Goal: Transaction & Acquisition: Purchase product/service

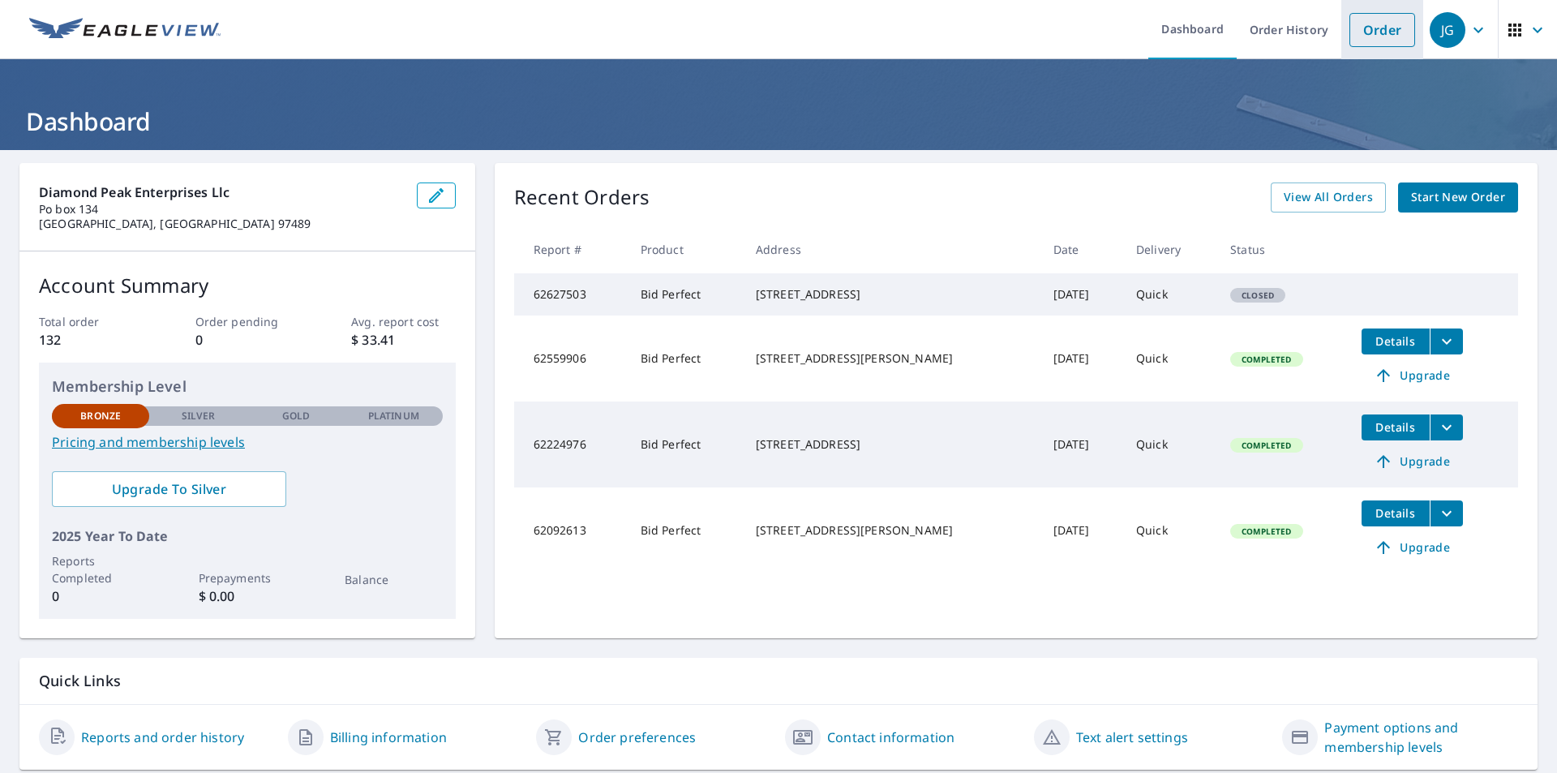
click at [1374, 26] on link "Order" at bounding box center [1382, 30] width 66 height 34
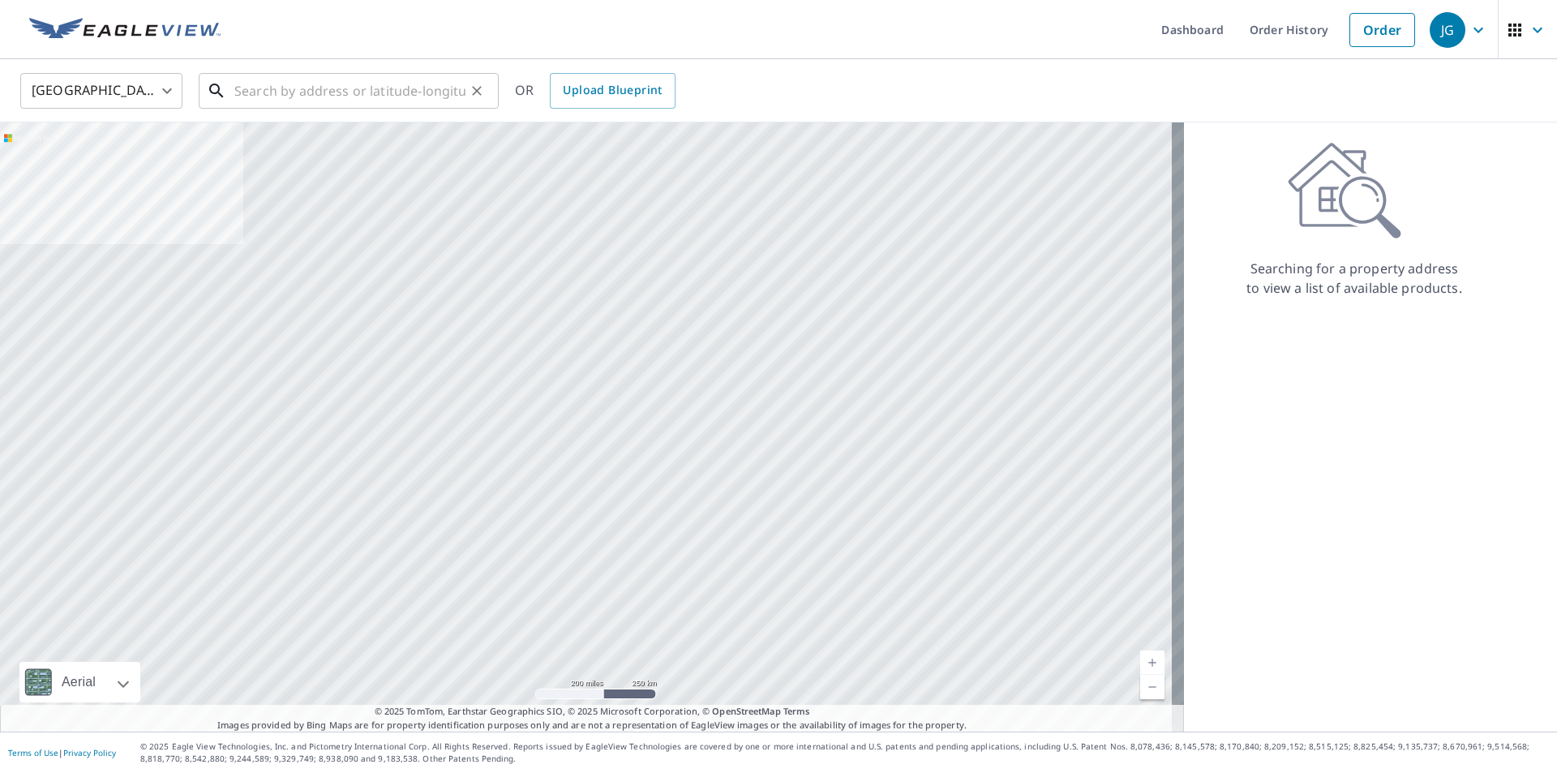
click at [247, 91] on input "text" at bounding box center [349, 90] width 231 height 45
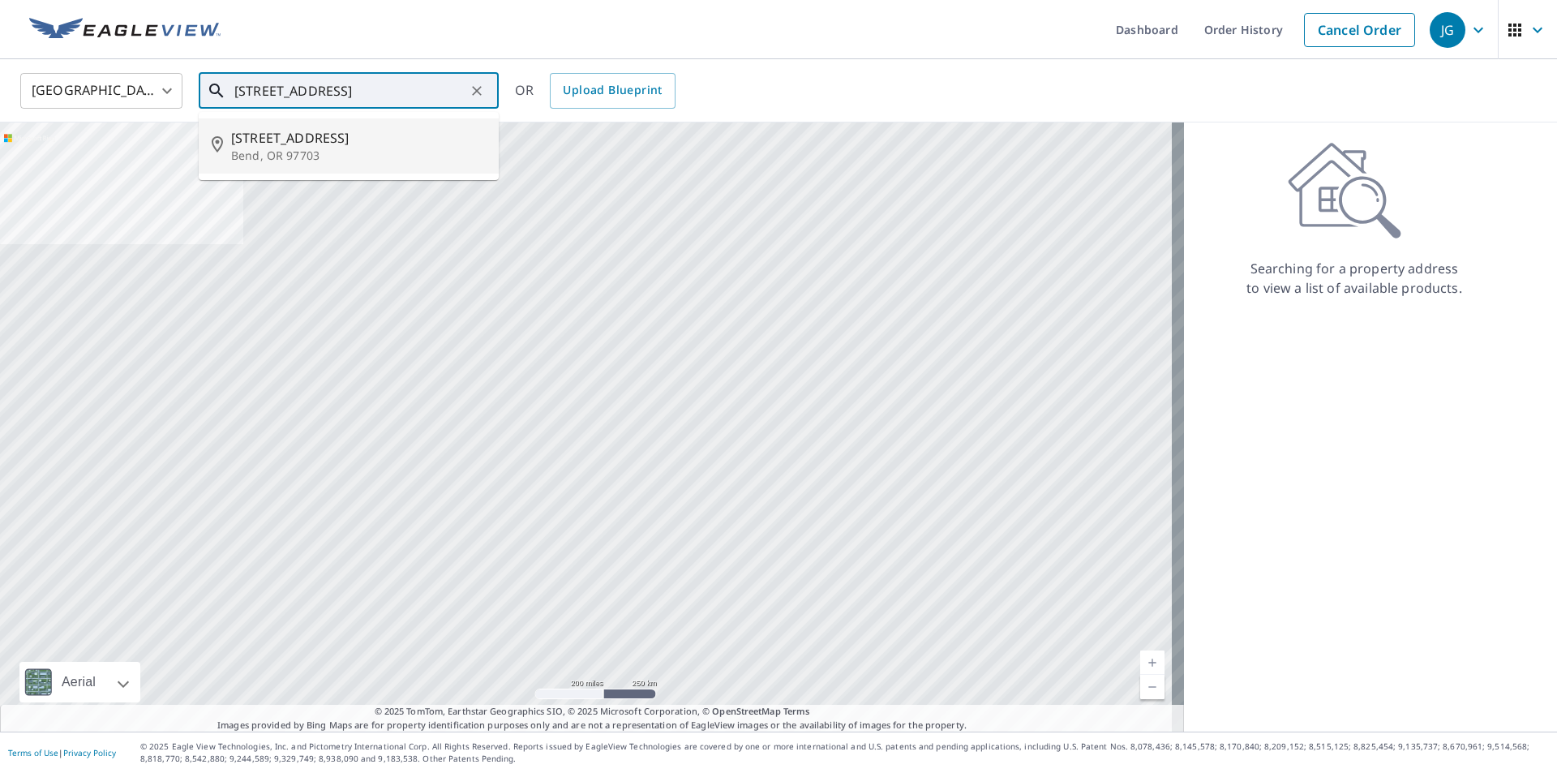
click at [421, 139] on span "[STREET_ADDRESS]" at bounding box center [358, 137] width 255 height 19
type input "[STREET_ADDRESS][PERSON_NAME]"
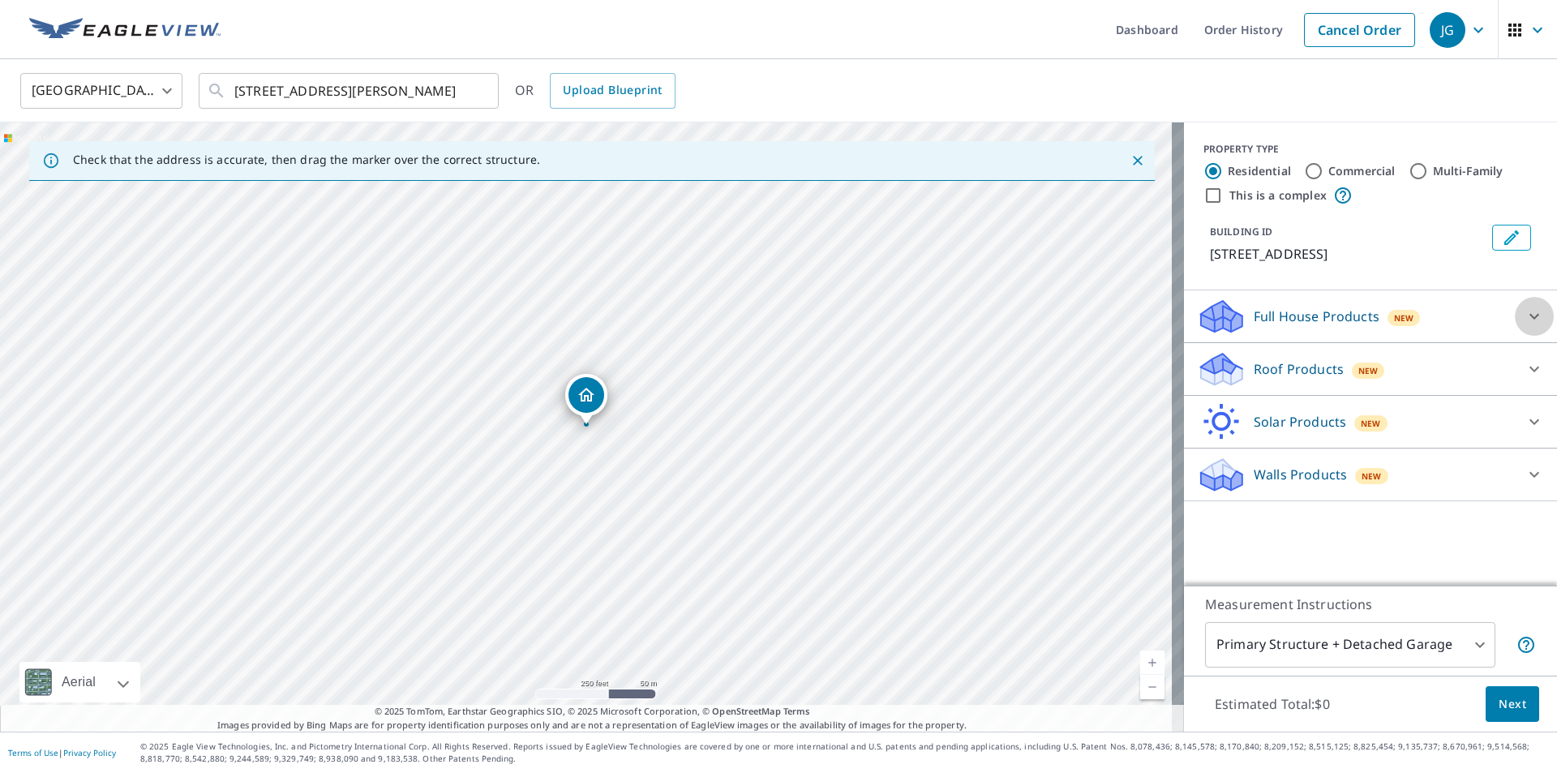
click at [1526, 326] on icon at bounding box center [1533, 315] width 19 height 19
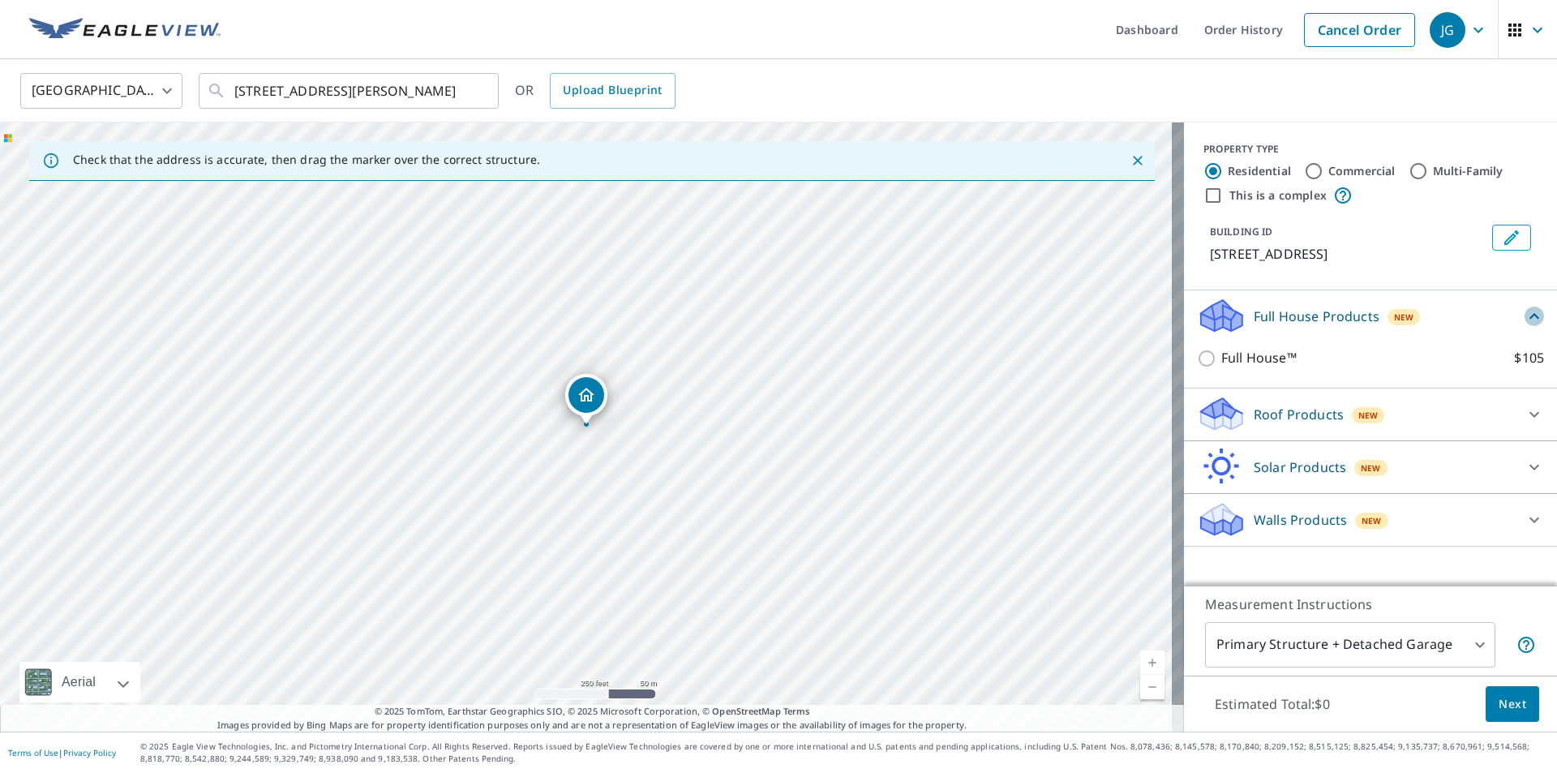
click at [1526, 326] on icon at bounding box center [1533, 315] width 19 height 19
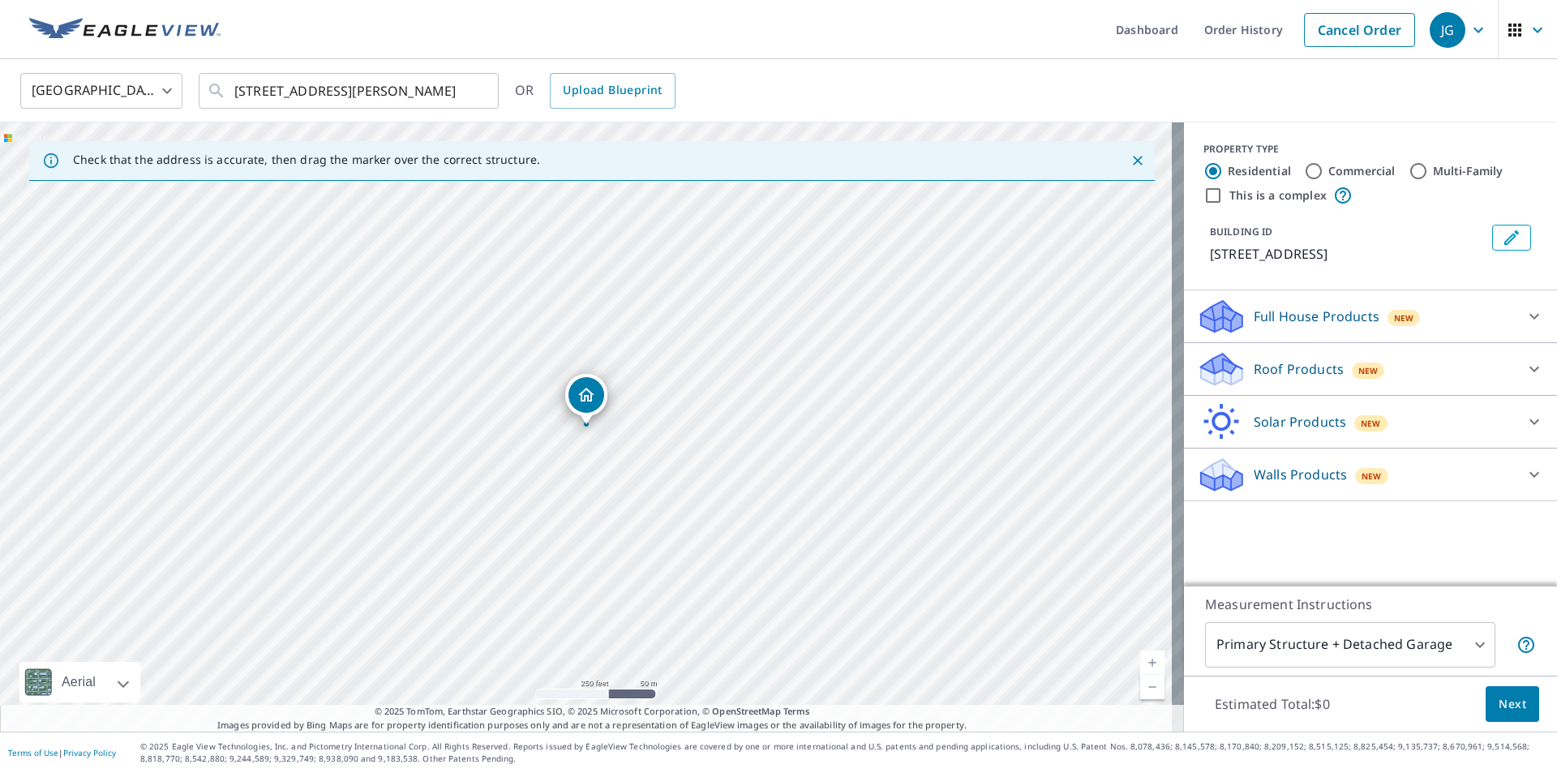
click at [1524, 379] on icon at bounding box center [1533, 368] width 19 height 19
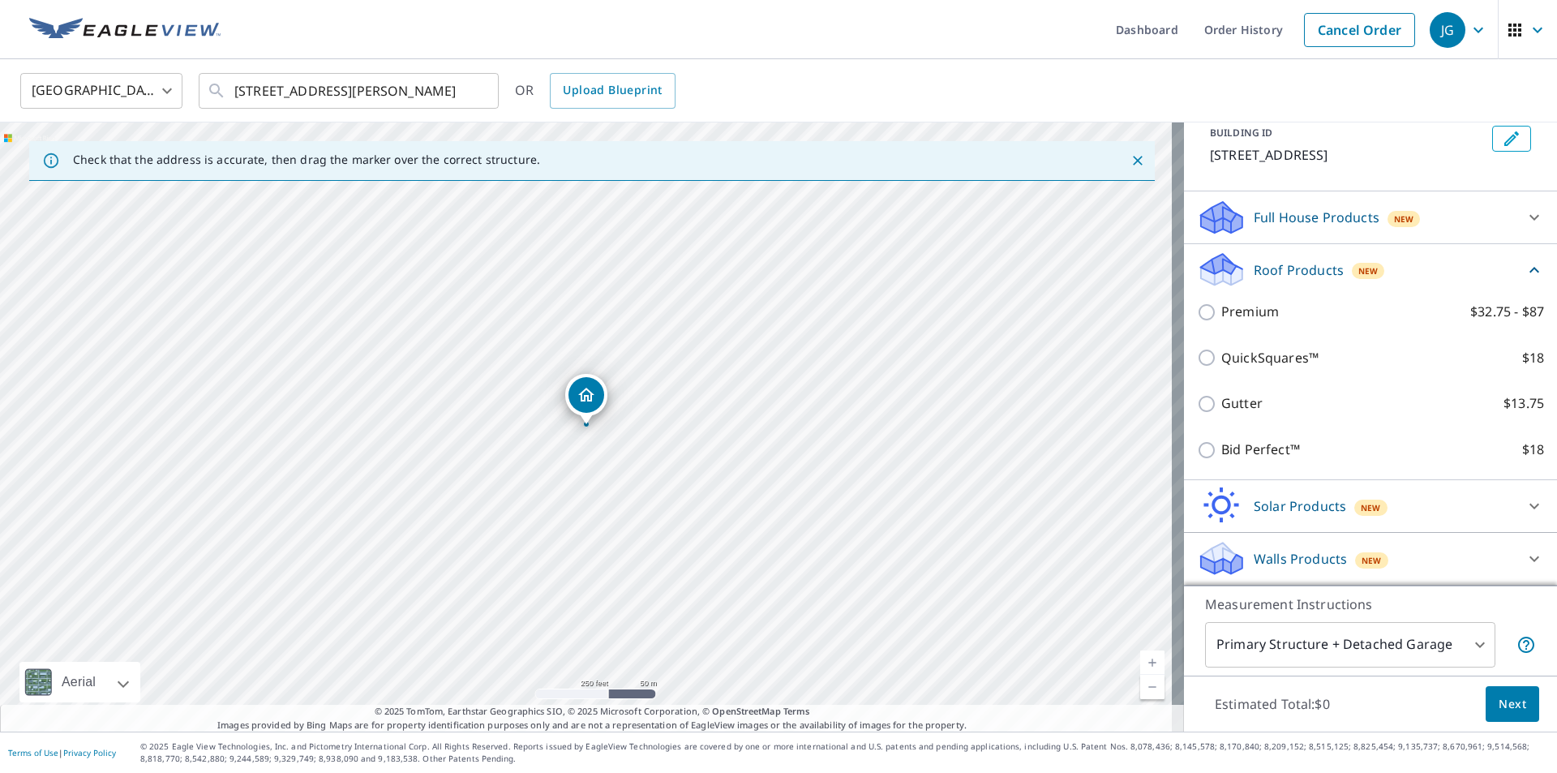
scroll to position [118, 0]
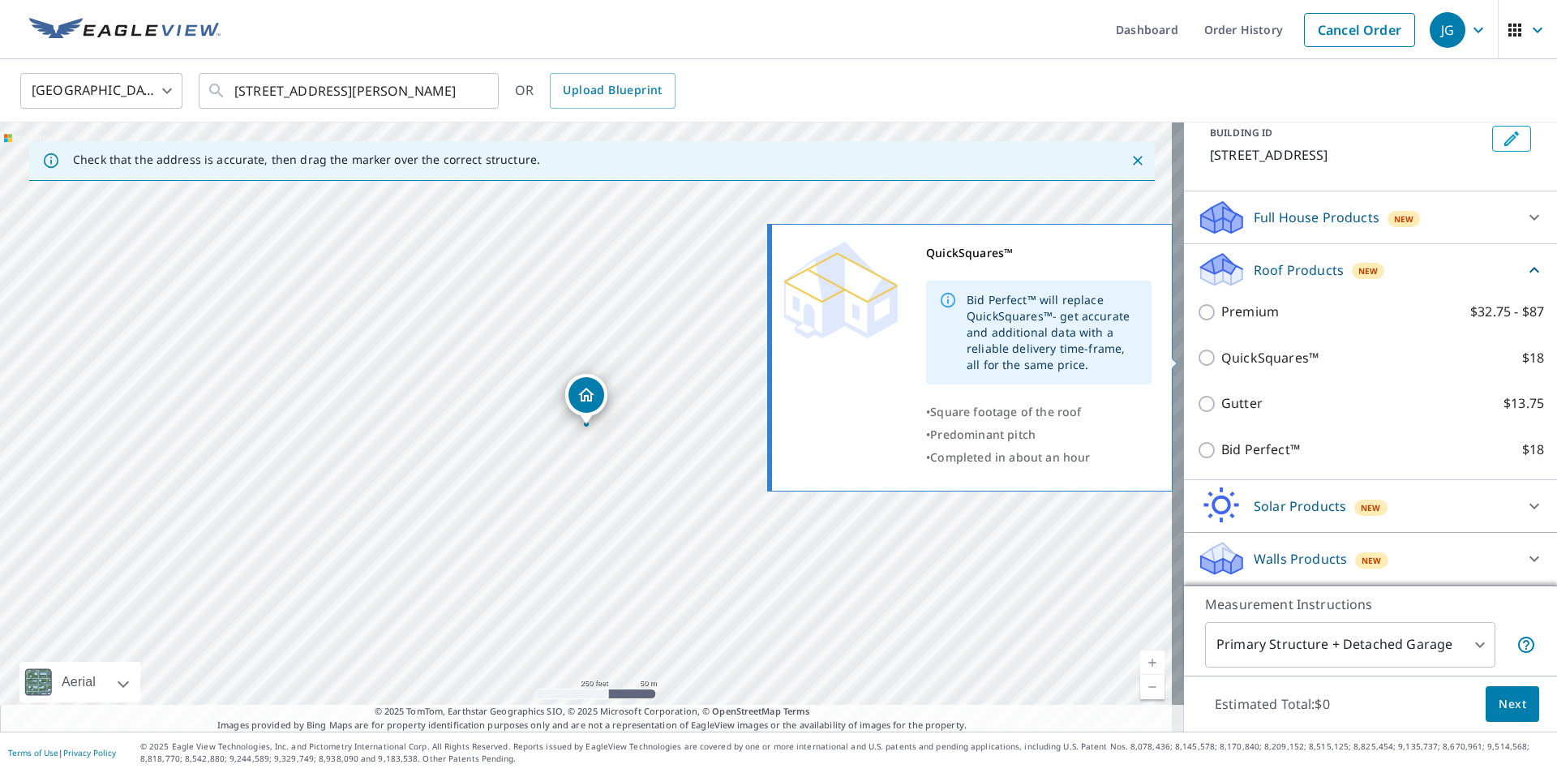
click at [1197, 354] on input "QuickSquares™ $18" at bounding box center [1209, 357] width 24 height 19
checkbox input "true"
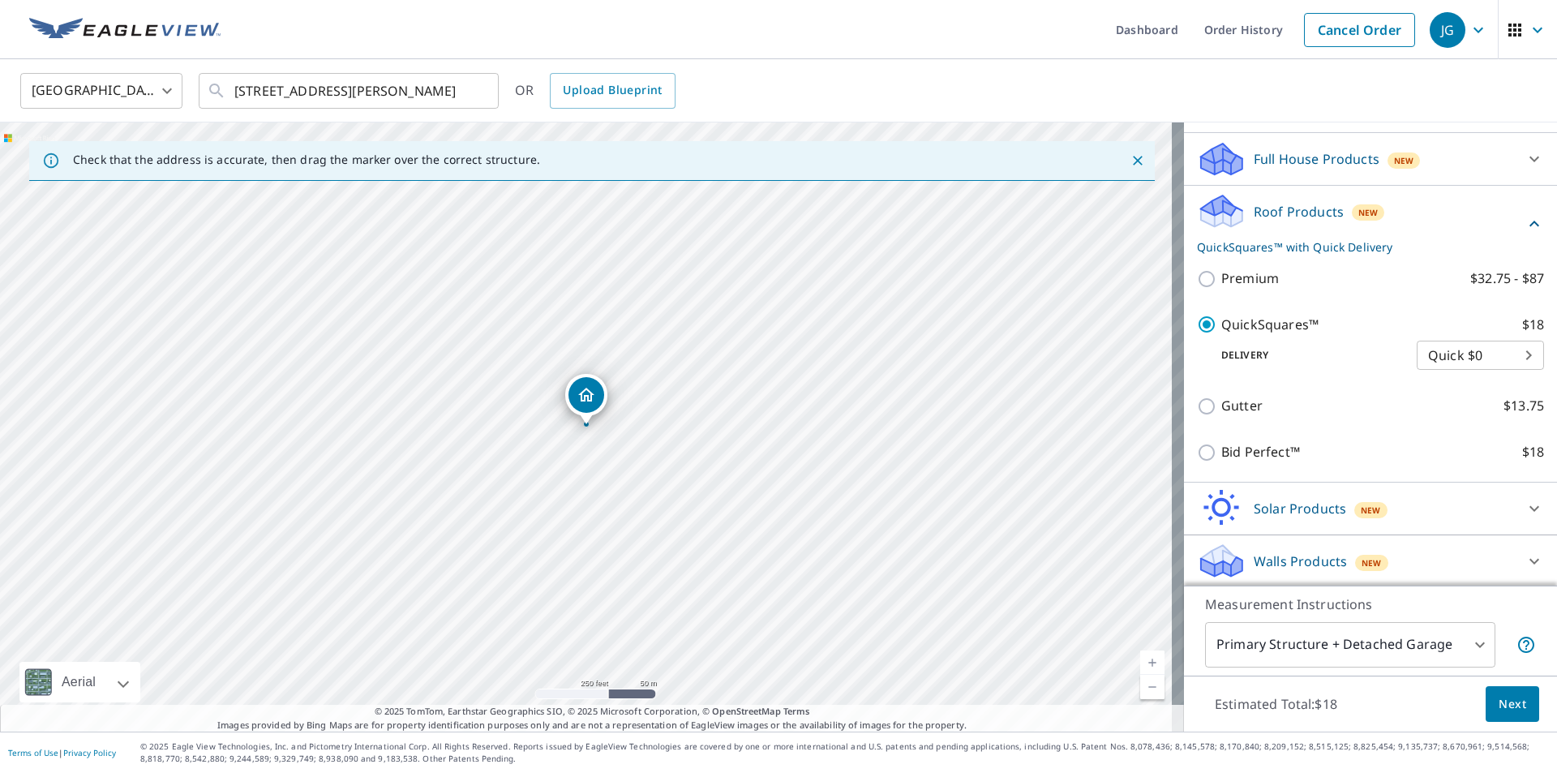
scroll to position [179, 0]
click at [1505, 704] on span "Next" at bounding box center [1512, 704] width 28 height 20
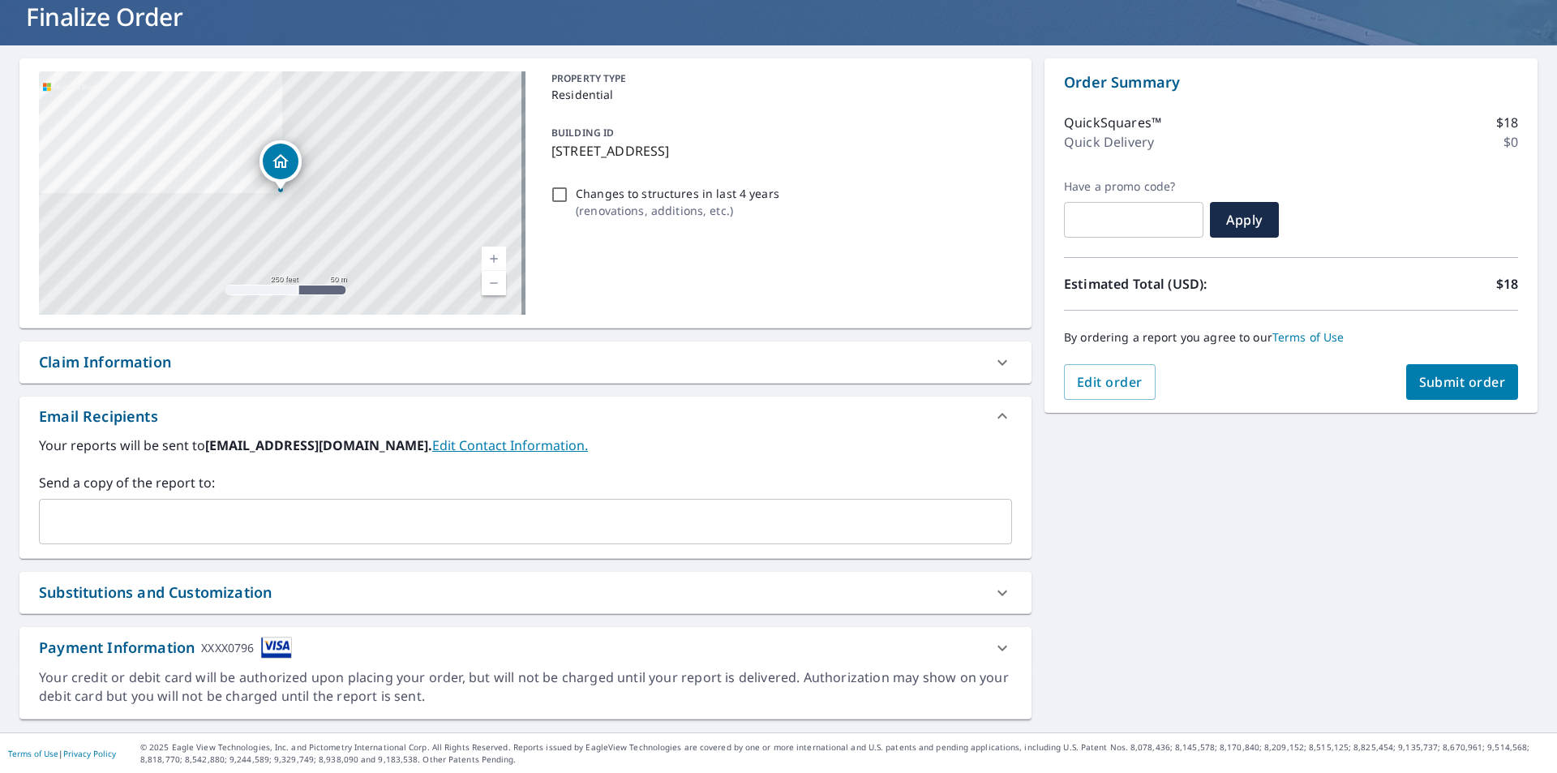
scroll to position [105, 0]
click at [1455, 375] on span "Submit order" at bounding box center [1462, 381] width 87 height 18
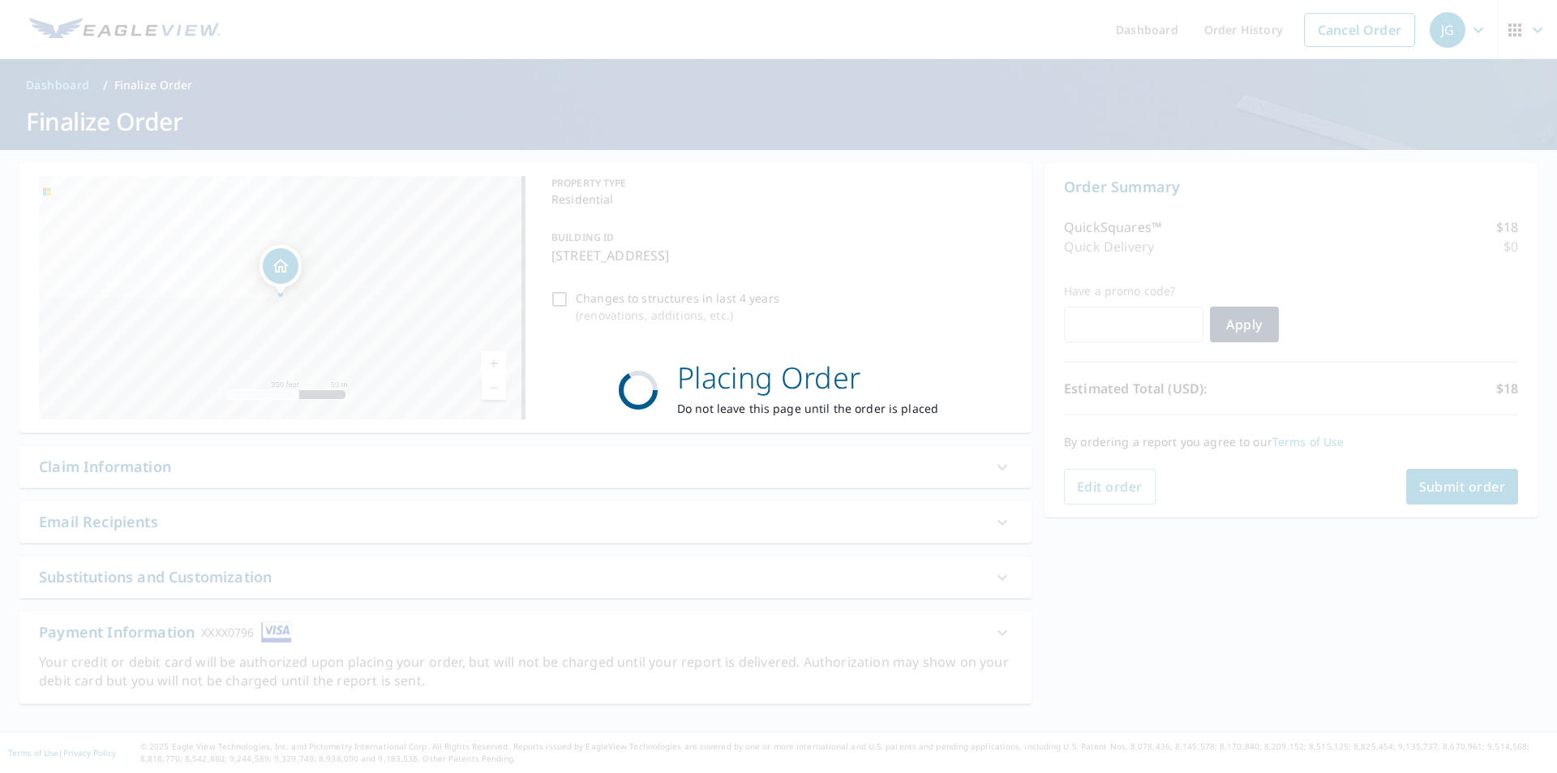
scroll to position [0, 0]
